Goal: Manage account settings

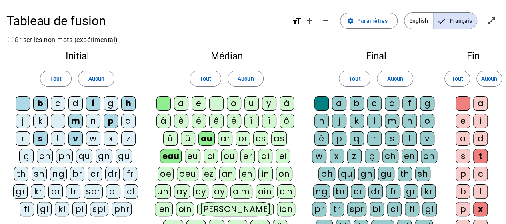
click at [58, 120] on div "l" at bounding box center [58, 121] width 14 height 14
click at [375, 18] on span "Paramètres" at bounding box center [372, 21] width 30 height 10
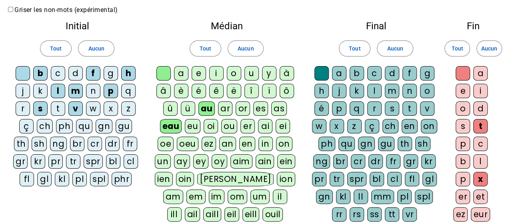
scroll to position [25, 0]
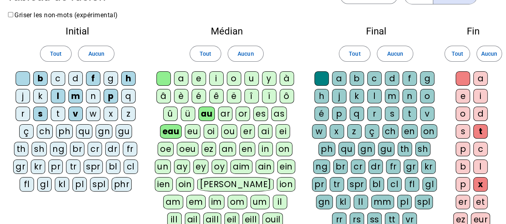
click at [42, 80] on div "b" at bounding box center [40, 78] width 14 height 14
click at [59, 95] on div "l" at bounding box center [58, 96] width 14 height 14
click at [40, 114] on div "s" at bounding box center [40, 113] width 14 height 14
click at [75, 112] on div "v" at bounding box center [75, 113] width 14 height 14
click at [74, 98] on div "m" at bounding box center [75, 96] width 14 height 14
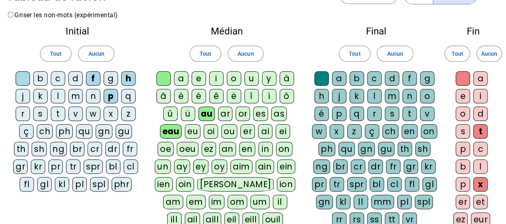
click at [91, 76] on div "f" at bounding box center [93, 78] width 14 height 14
click at [111, 94] on div "p" at bounding box center [111, 96] width 14 height 14
click at [128, 79] on div "h" at bounding box center [128, 78] width 14 height 14
click at [173, 130] on div "eau" at bounding box center [171, 131] width 22 height 14
click at [207, 112] on div "au" at bounding box center [207, 113] width 16 height 14
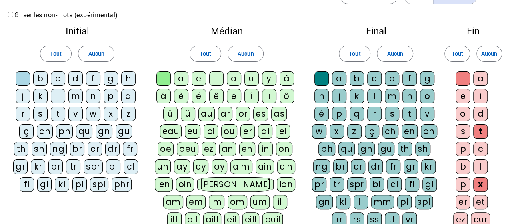
click at [344, 79] on div "a" at bounding box center [339, 78] width 14 height 14
click at [58, 96] on div "l" at bounding box center [58, 96] width 14 height 14
click at [57, 111] on div "t" at bounding box center [58, 113] width 14 height 14
click at [198, 76] on div "e" at bounding box center [199, 78] width 14 height 14
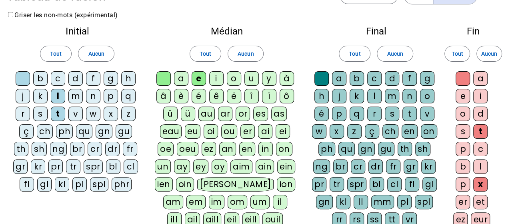
click at [184, 79] on div "a" at bounding box center [181, 78] width 14 height 14
click at [252, 77] on div "u" at bounding box center [252, 78] width 14 height 14
click at [199, 80] on div "e" at bounding box center [199, 78] width 14 height 14
click at [184, 79] on div "a" at bounding box center [181, 78] width 14 height 14
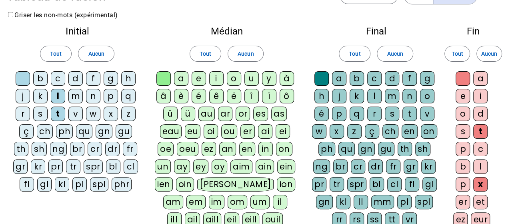
click at [339, 78] on div "a" at bounding box center [339, 78] width 14 height 14
click at [341, 80] on div "a" at bounding box center [339, 78] width 14 height 14
click at [479, 78] on div "a" at bounding box center [480, 78] width 14 height 14
click at [466, 92] on div "e" at bounding box center [463, 96] width 14 height 14
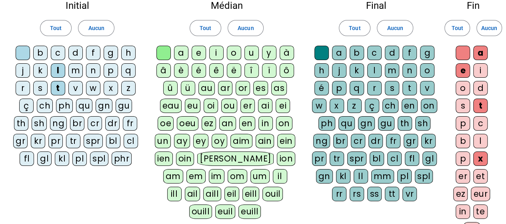
scroll to position [50, 0]
click at [482, 104] on div "t" at bounding box center [480, 106] width 14 height 14
click at [483, 154] on div "x" at bounding box center [480, 159] width 14 height 14
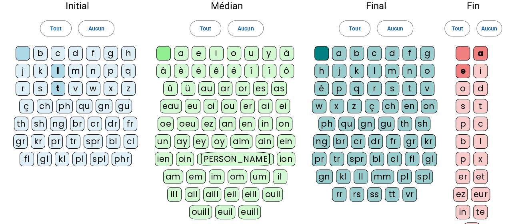
click at [483, 48] on div "a" at bounding box center [480, 53] width 14 height 14
click at [465, 68] on div "e" at bounding box center [463, 71] width 14 height 14
click at [251, 52] on div "u" at bounding box center [252, 53] width 14 height 14
click at [200, 54] on div "e" at bounding box center [199, 53] width 14 height 14
click at [181, 54] on div "a" at bounding box center [181, 53] width 14 height 14
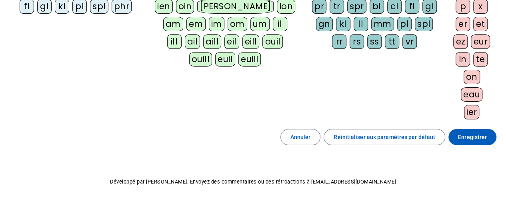
scroll to position [204, 0]
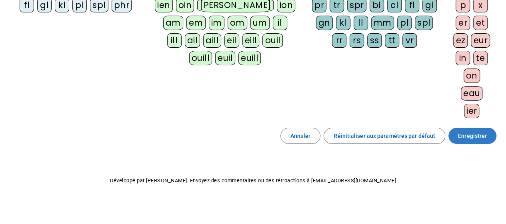
click at [473, 131] on span "Enregistrer" at bounding box center [472, 136] width 29 height 10
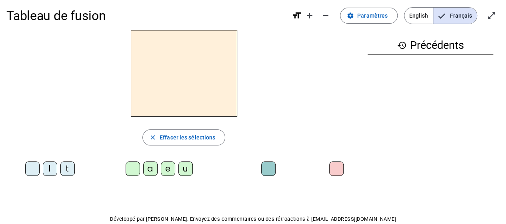
scroll to position [5, 0]
click at [68, 171] on div "t" at bounding box center [67, 169] width 14 height 14
click at [184, 169] on div "u" at bounding box center [186, 169] width 14 height 14
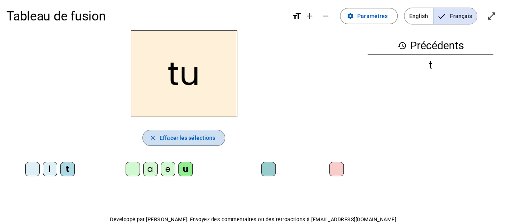
click at [182, 134] on span "Effacer les sélections" at bounding box center [188, 138] width 56 height 10
click at [211, 134] on span "Effacer les sélections" at bounding box center [188, 138] width 56 height 10
